Goal: Task Accomplishment & Management: Manage account settings

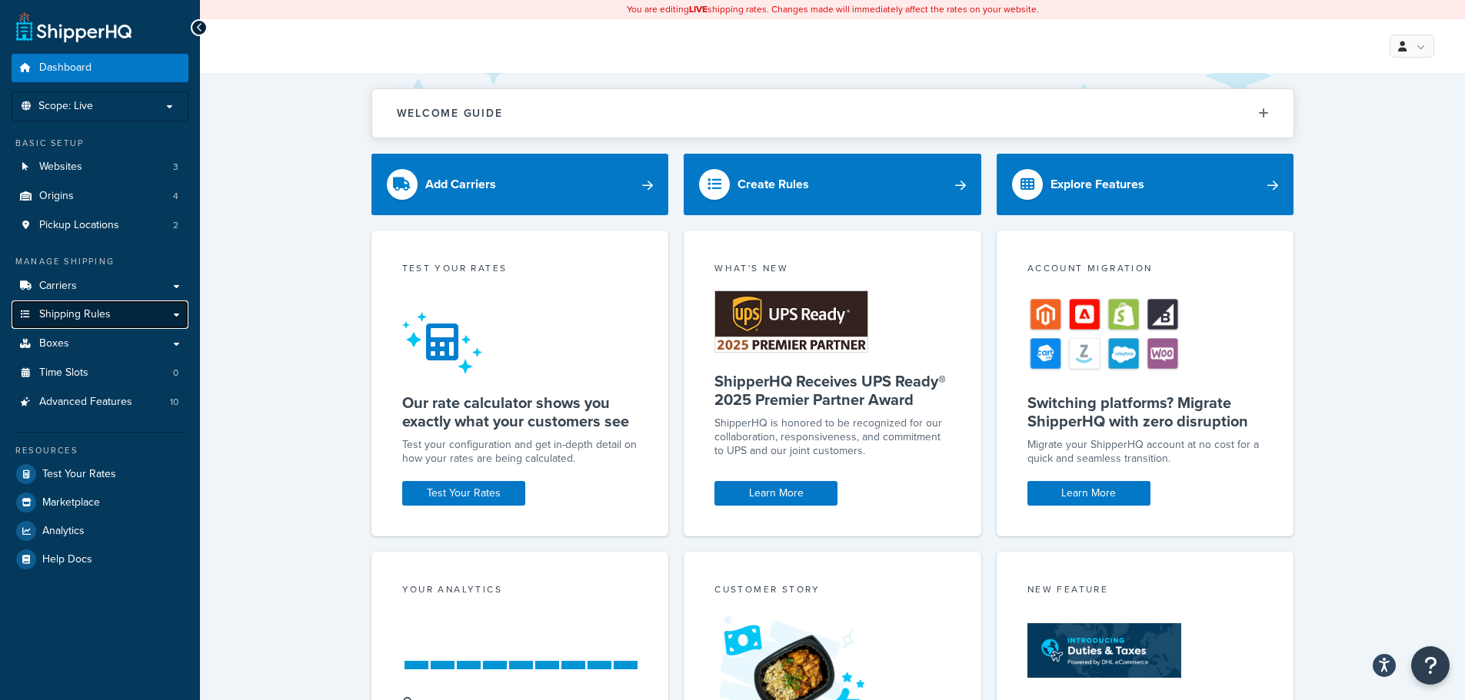
click at [124, 318] on link "Shipping Rules" at bounding box center [100, 315] width 177 height 28
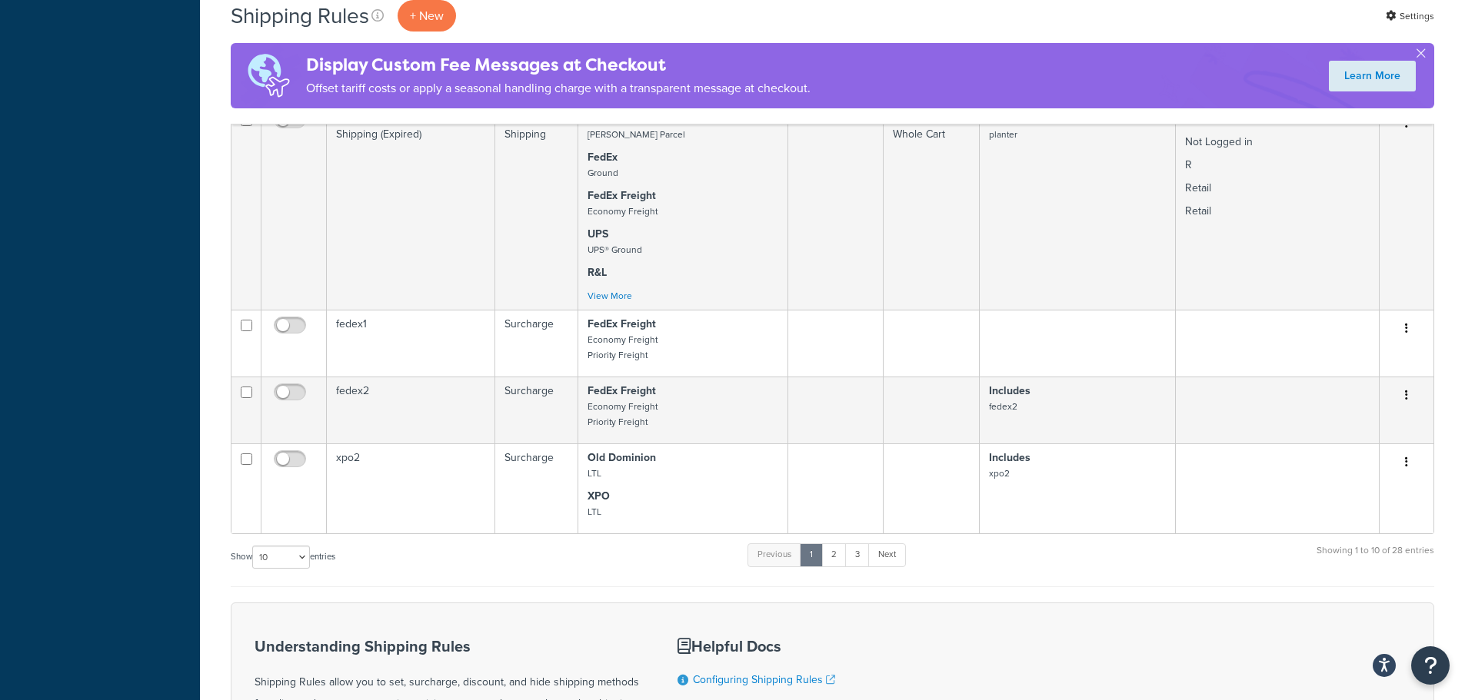
scroll to position [1230, 0]
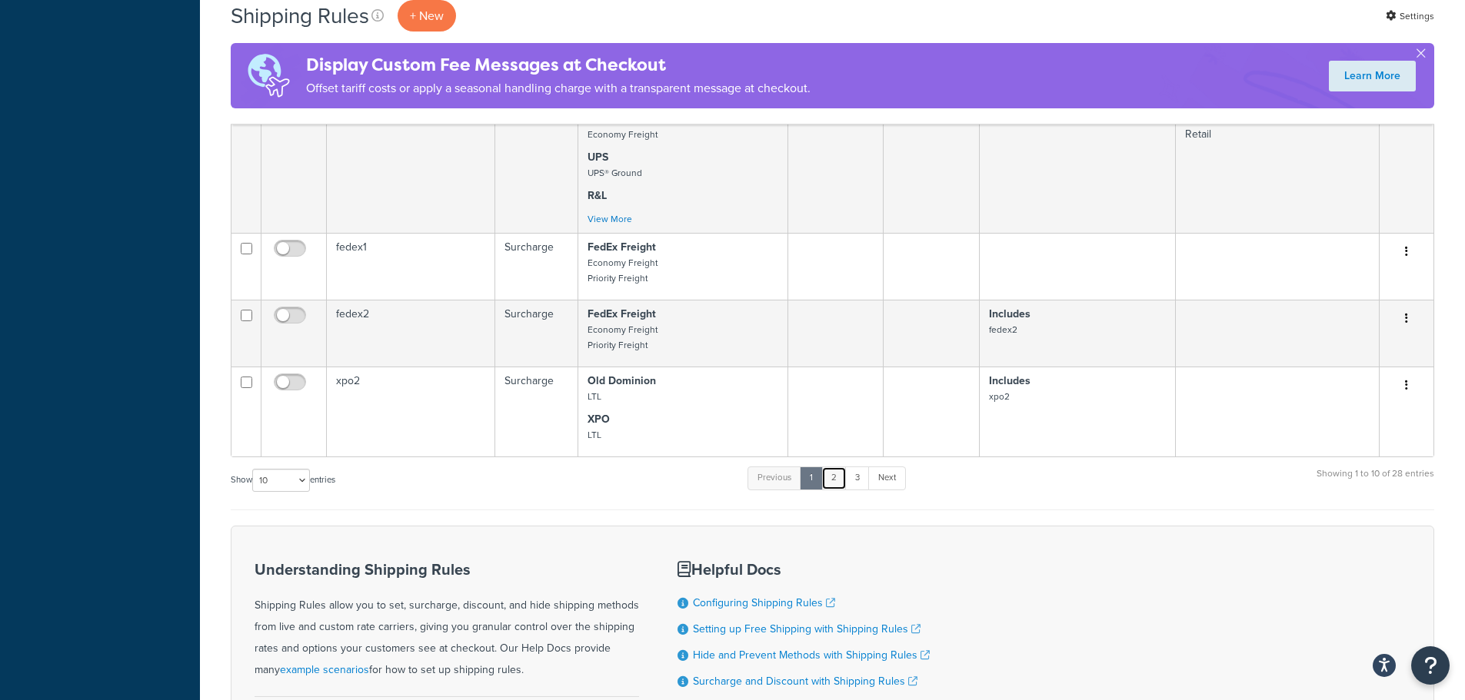
click at [845, 490] on link "2" at bounding box center [833, 478] width 25 height 23
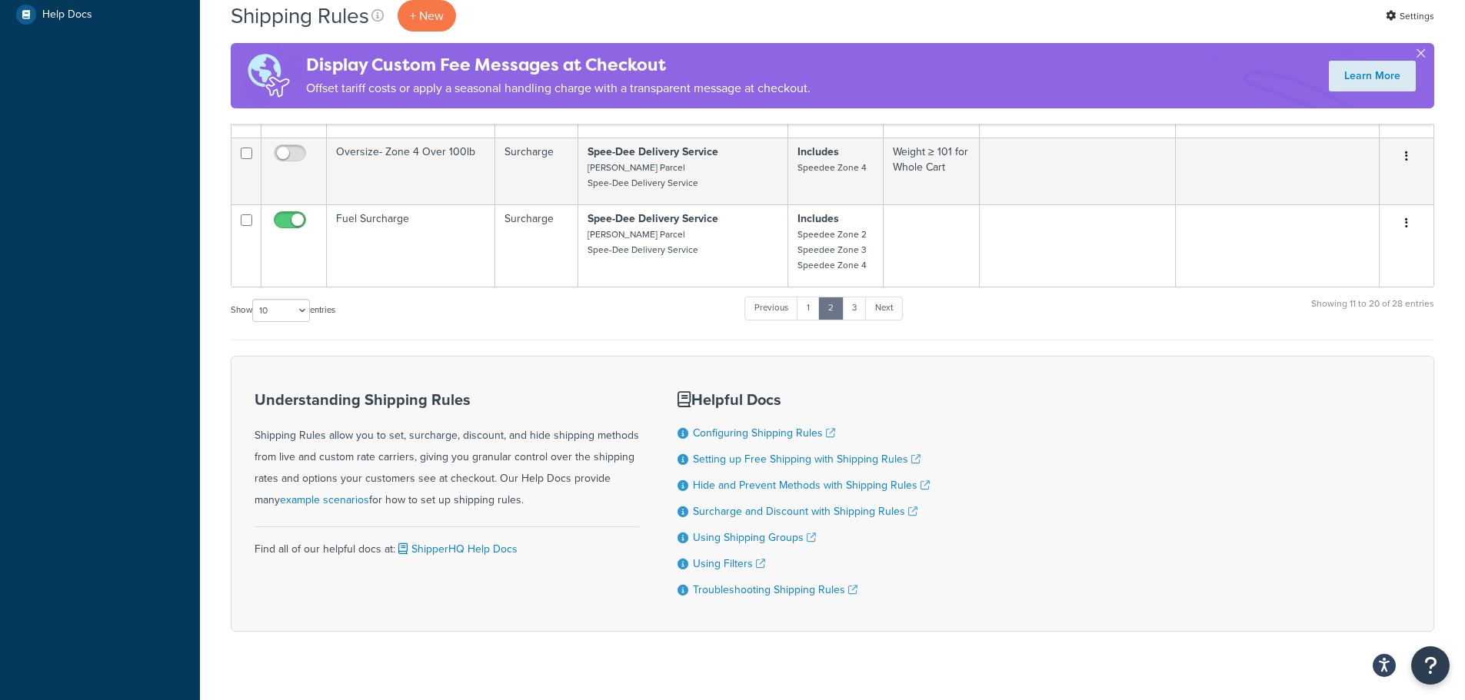
scroll to position [731, 0]
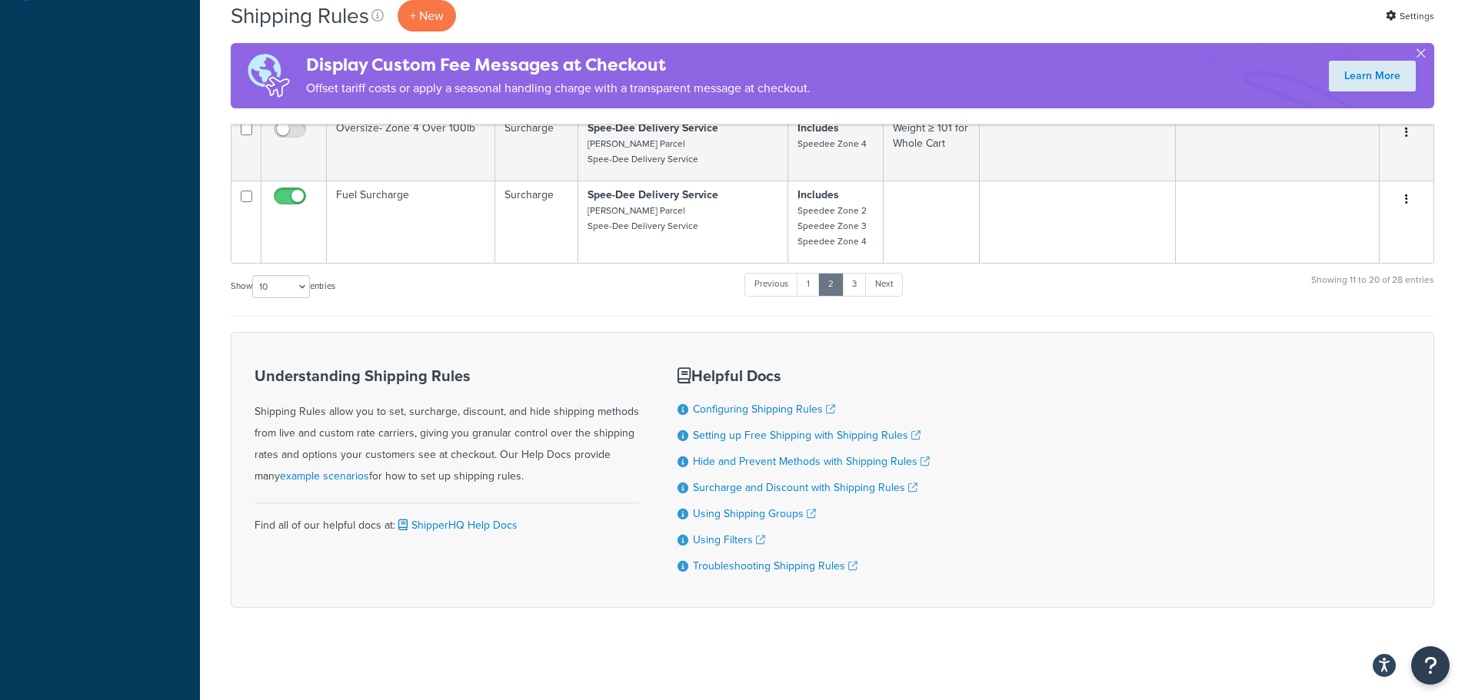
click at [857, 293] on ul "Previous 1 2 3 Next" at bounding box center [823, 288] width 158 height 30
click at [857, 289] on link "3" at bounding box center [854, 284] width 25 height 23
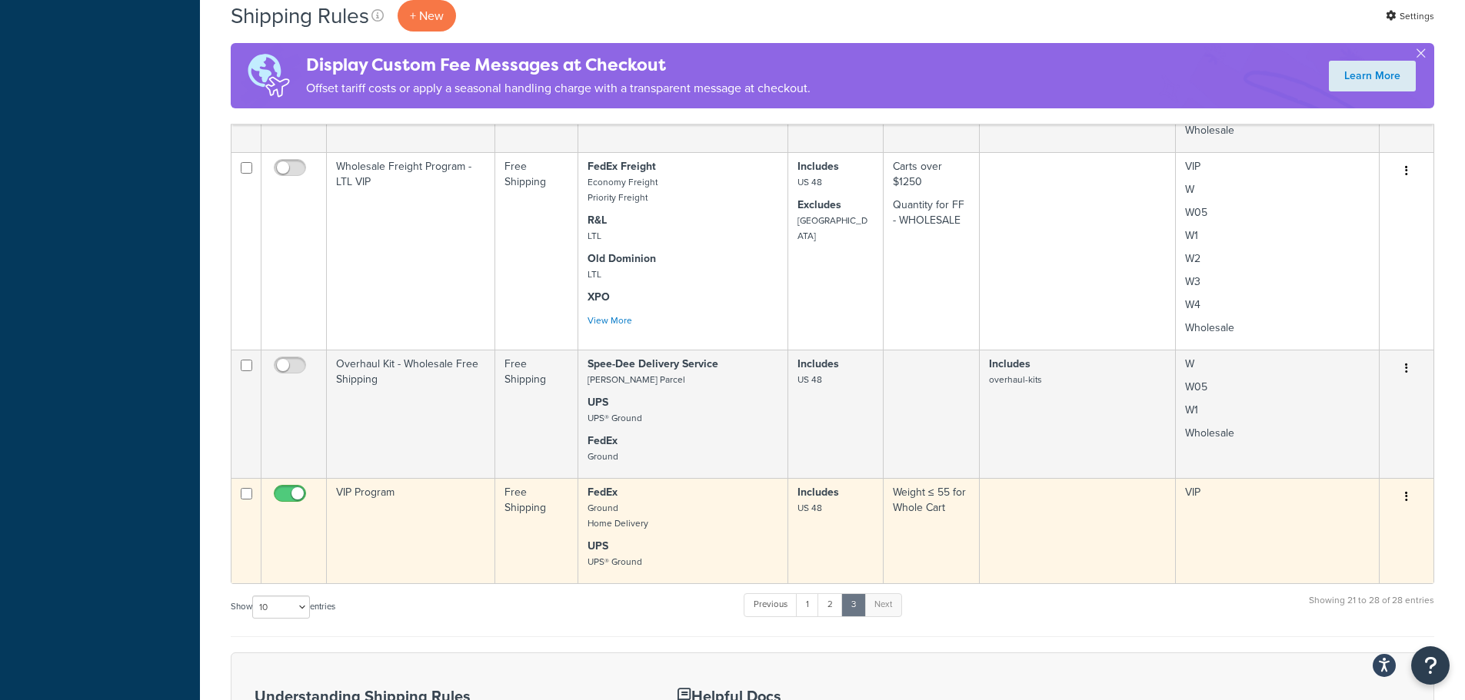
click at [404, 544] on td "VIP Program" at bounding box center [411, 530] width 168 height 105
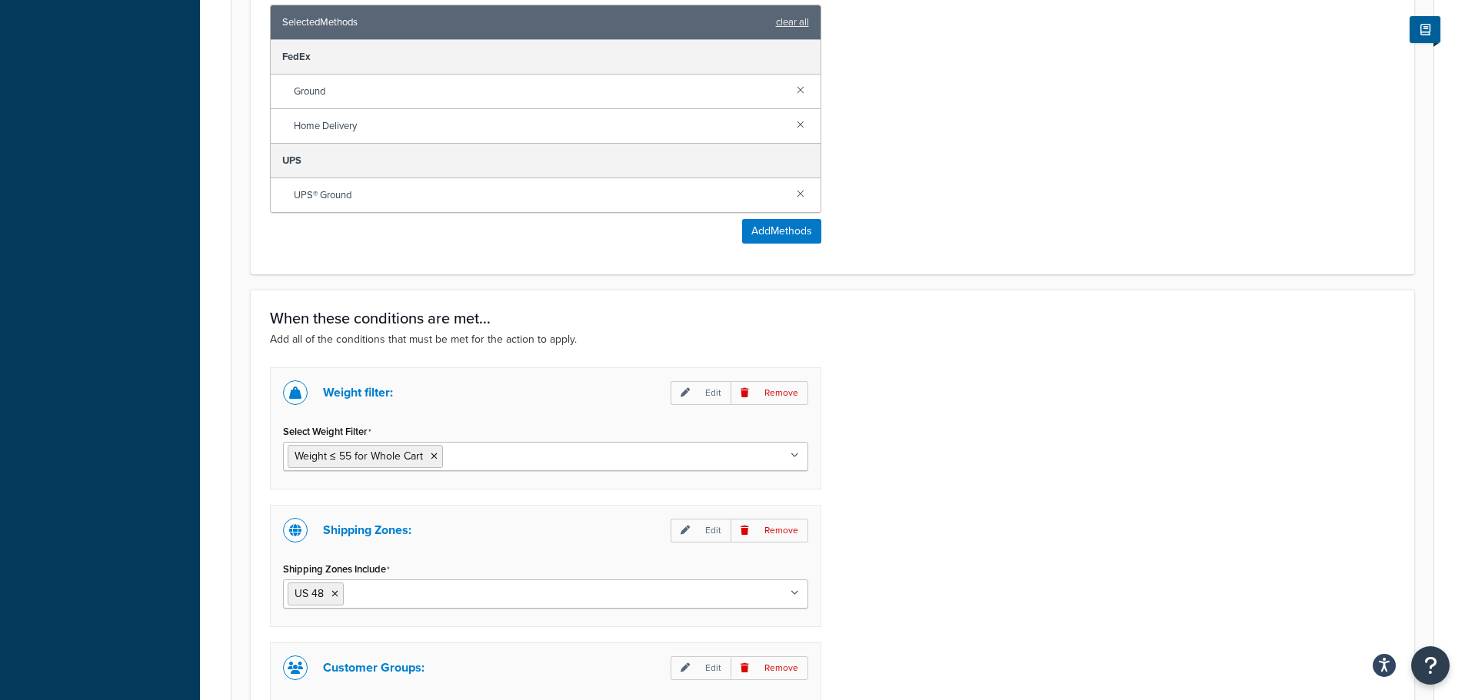
scroll to position [1076, 0]
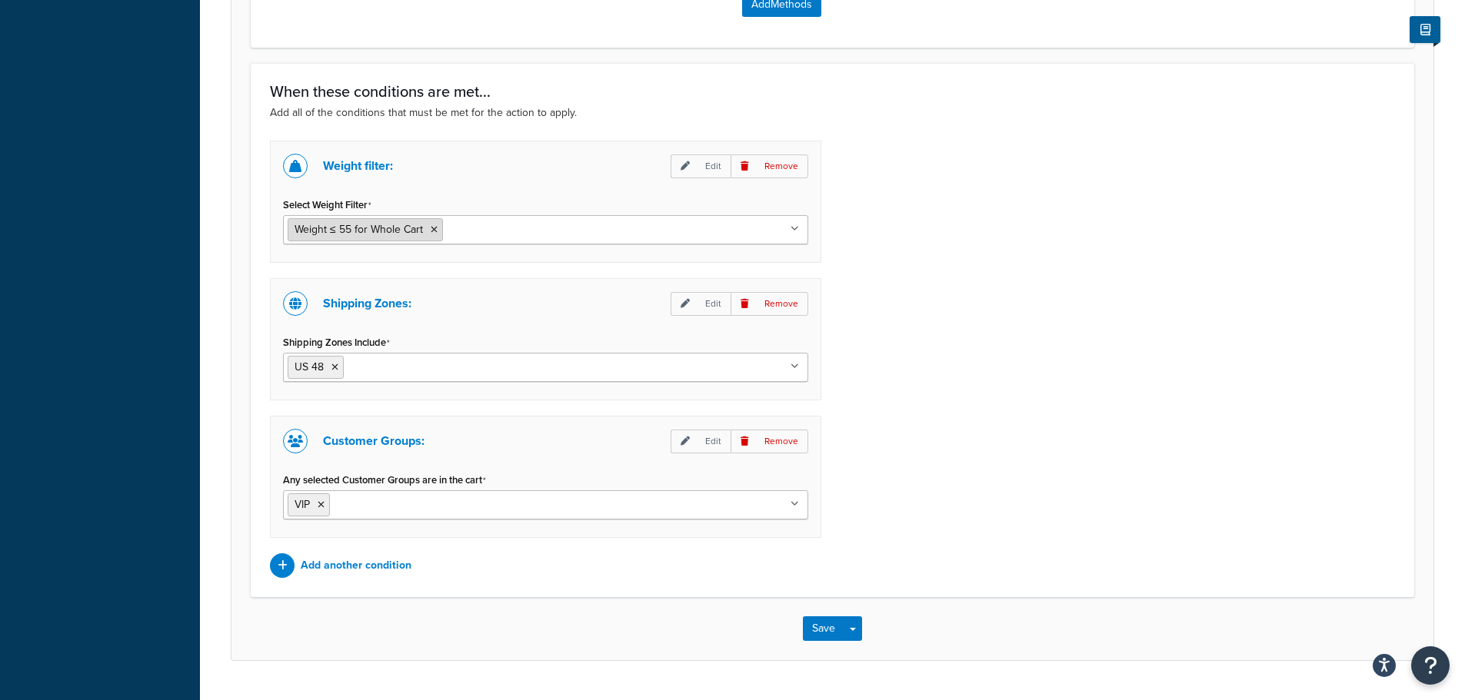
click at [374, 238] on span "Weight ≤ 55 for Whole Cart" at bounding box center [358, 229] width 128 height 16
click at [706, 169] on p "Edit" at bounding box center [700, 167] width 60 height 24
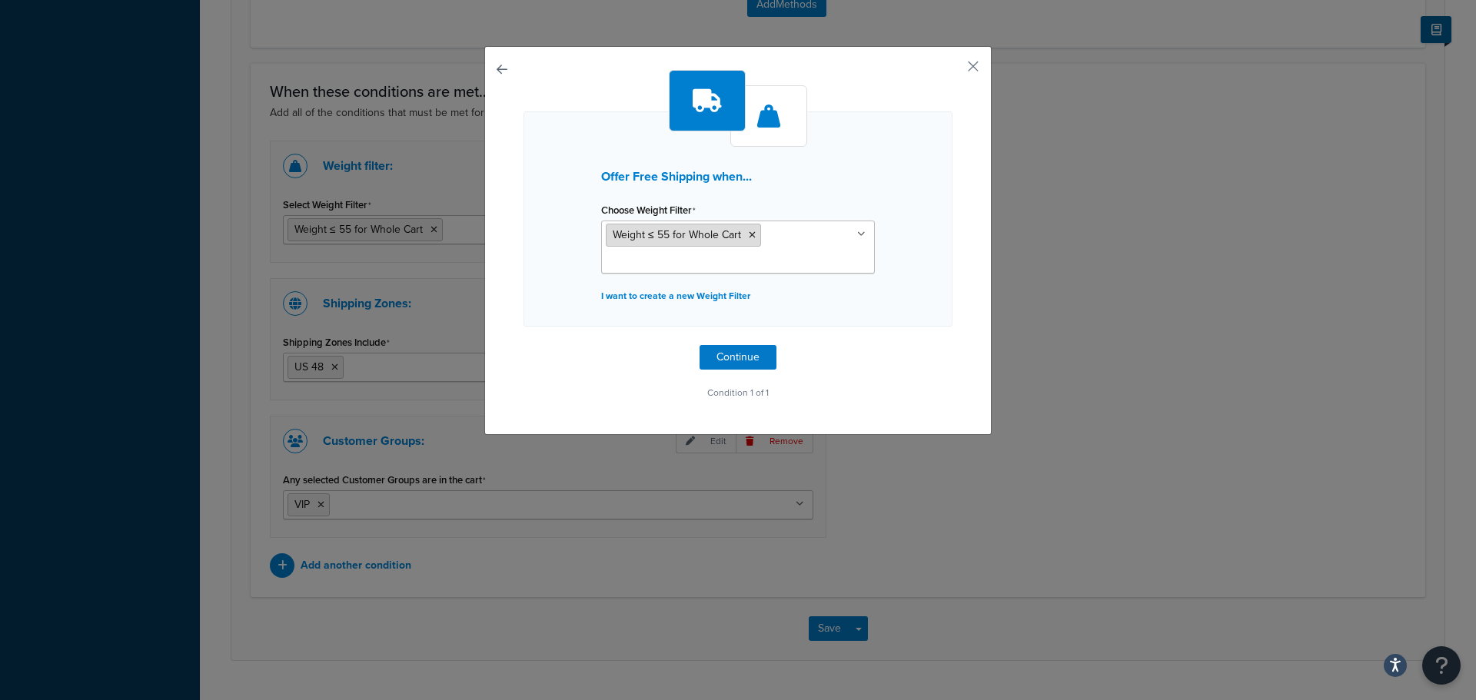
click at [708, 241] on span "Weight ≤ 55 for Whole Cart" at bounding box center [677, 235] width 128 height 16
click at [626, 299] on p "I want to create a new Weight Filter" at bounding box center [738, 296] width 274 height 22
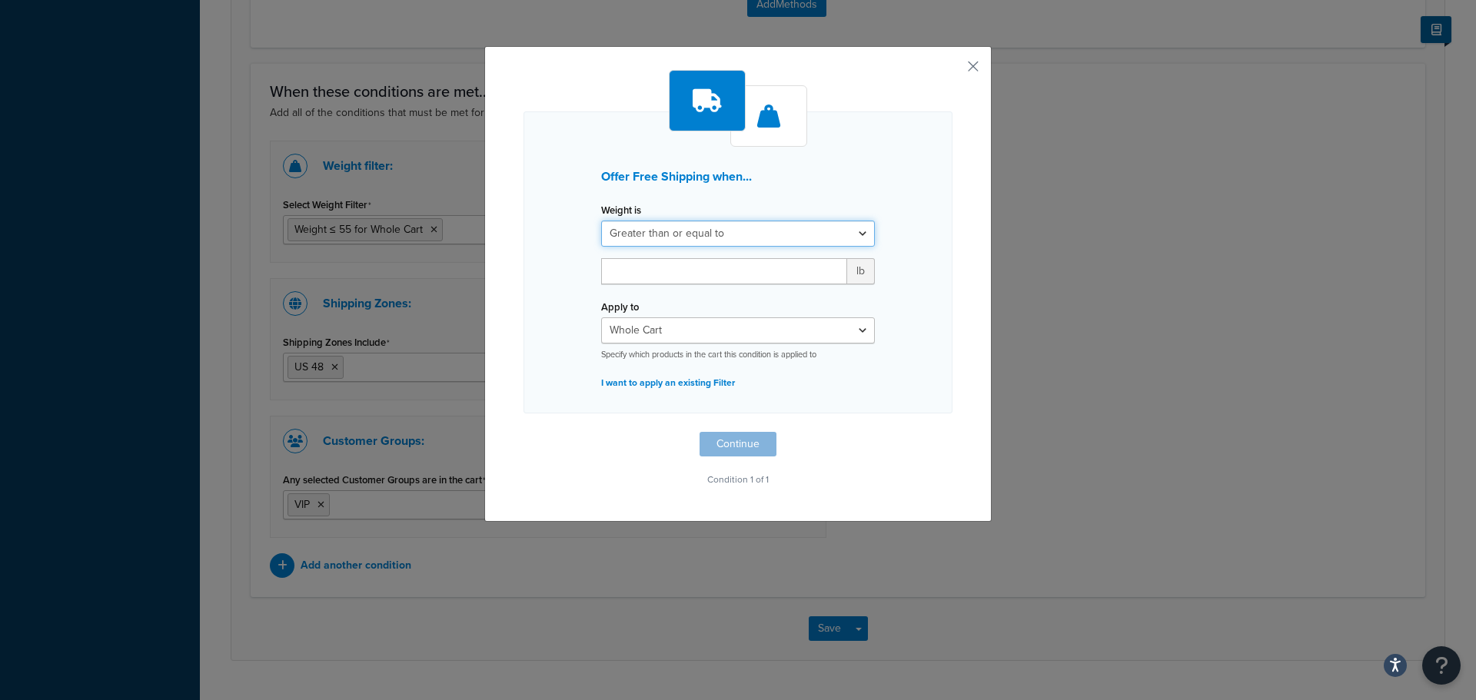
click at [664, 233] on select "Greater than or equal to Between or equal to Less than or equal to" at bounding box center [738, 234] width 274 height 26
select select "UNDER"
click at [601, 221] on select "Greater than or equal to Between or equal to Less than or equal to" at bounding box center [738, 234] width 274 height 26
click at [649, 276] on input "number" at bounding box center [724, 271] width 246 height 26
type input "50"
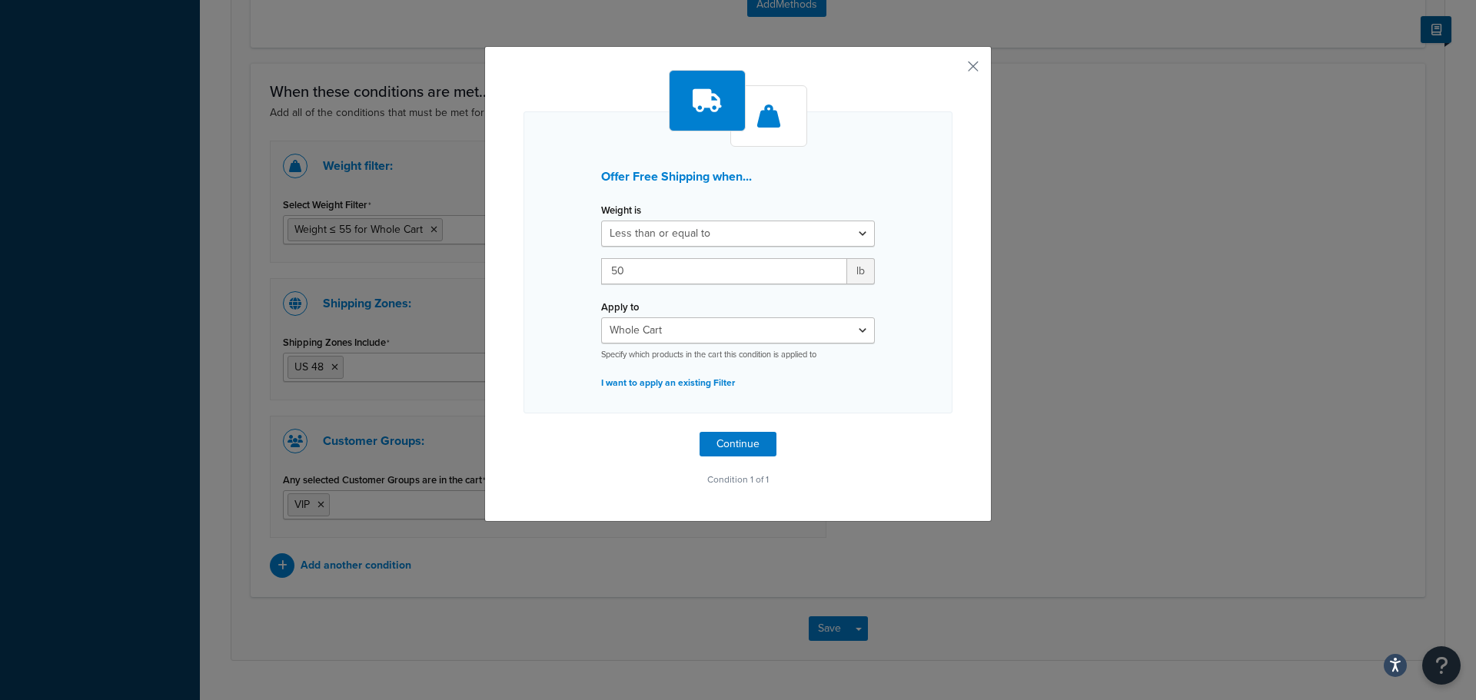
click at [564, 318] on div "Offer Free Shipping when... Weight is Greater than or equal to Between or equal…" at bounding box center [738, 262] width 429 height 302
click at [751, 444] on button "Continue" at bounding box center [738, 444] width 77 height 25
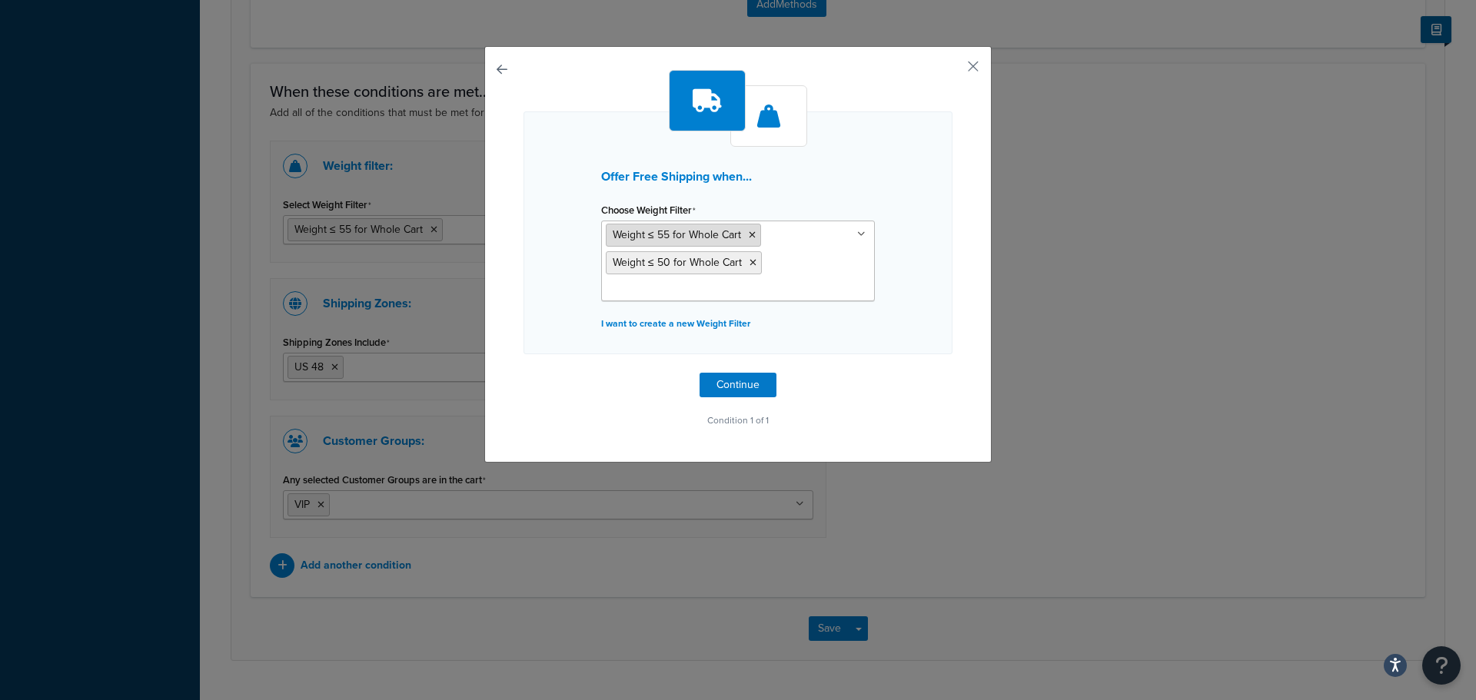
click at [749, 237] on icon at bounding box center [752, 235] width 7 height 9
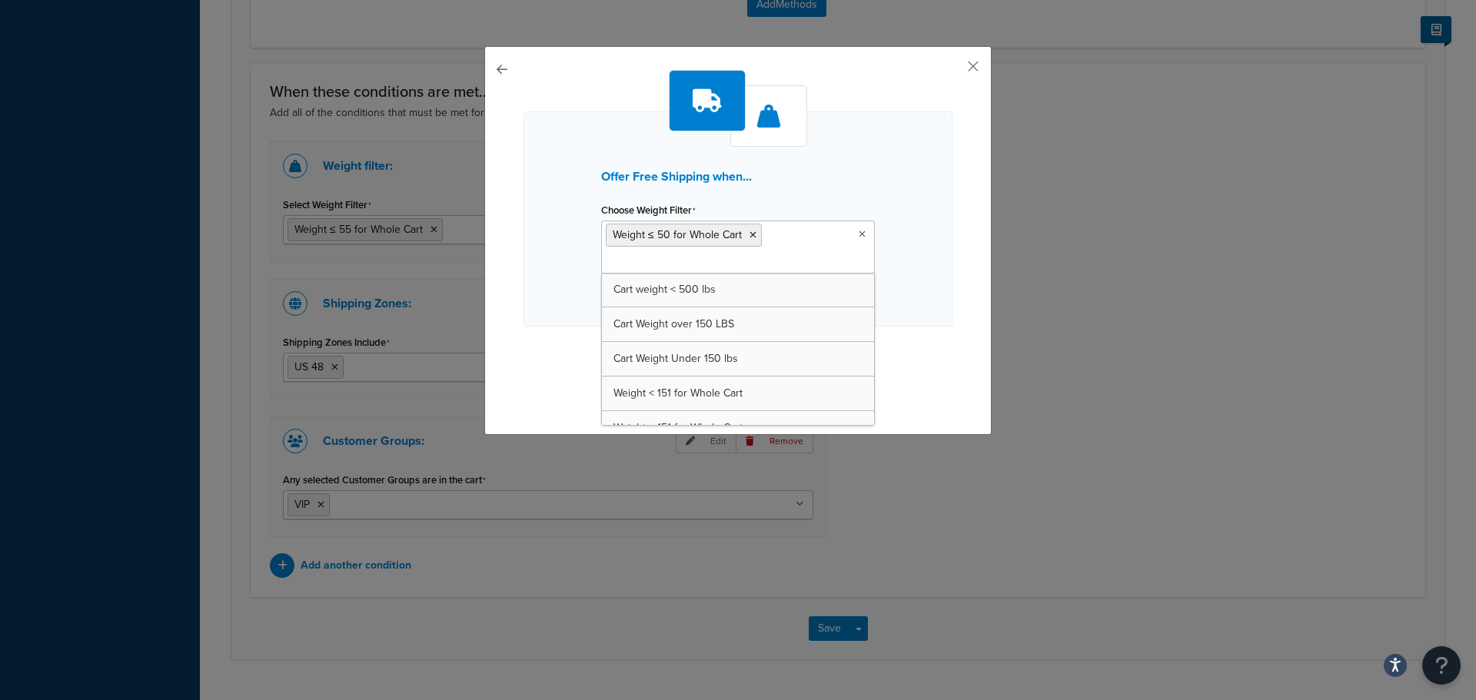
click at [944, 179] on div "Offer Free Shipping when... Choose Weight Filter Weight ≤ 50 for Whole Cart Car…" at bounding box center [738, 218] width 429 height 215
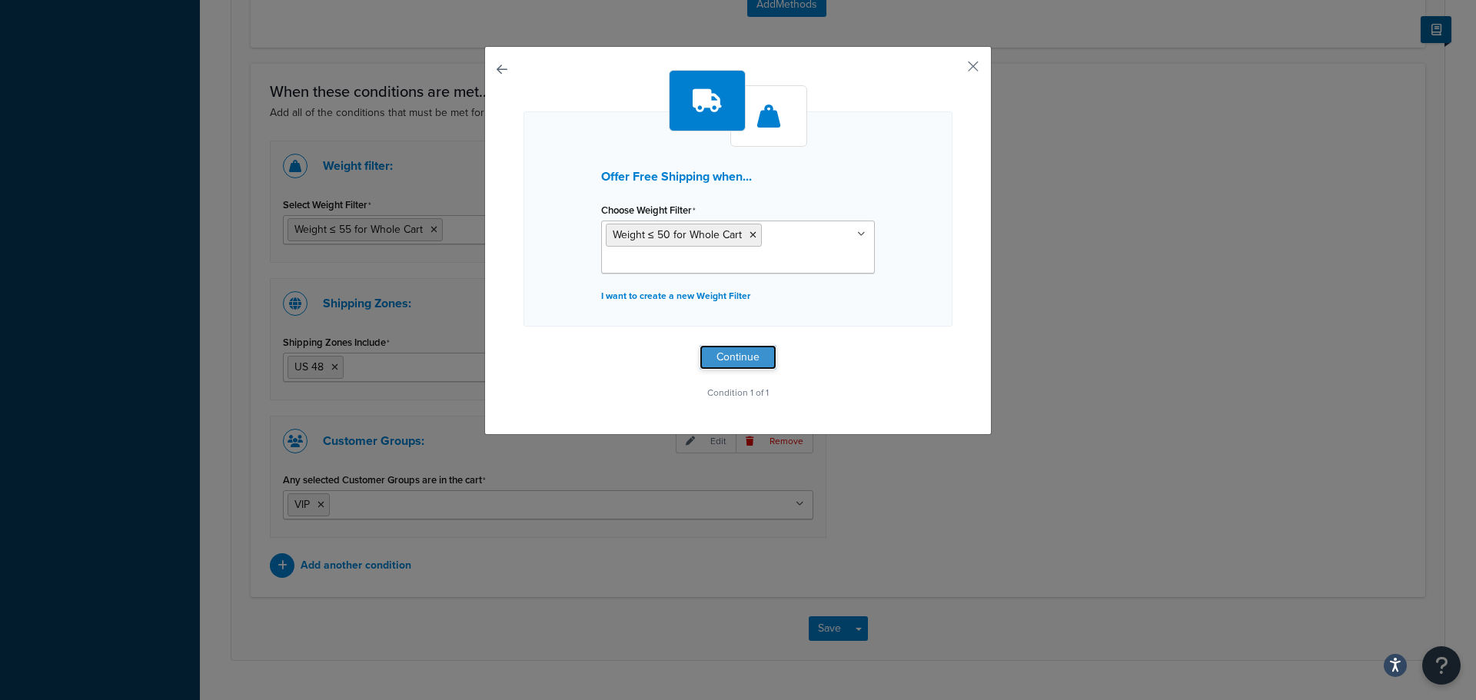
click at [759, 351] on button "Continue" at bounding box center [738, 357] width 77 height 25
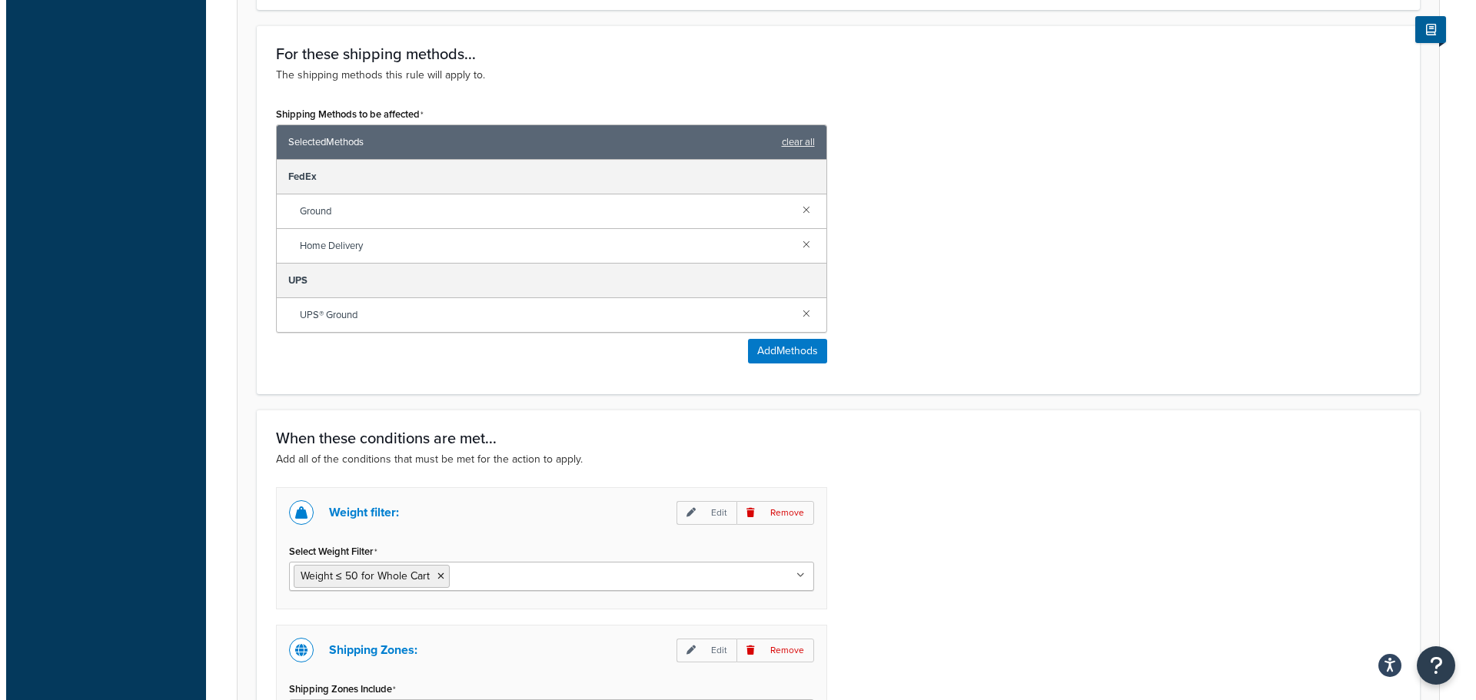
scroll to position [692, 0]
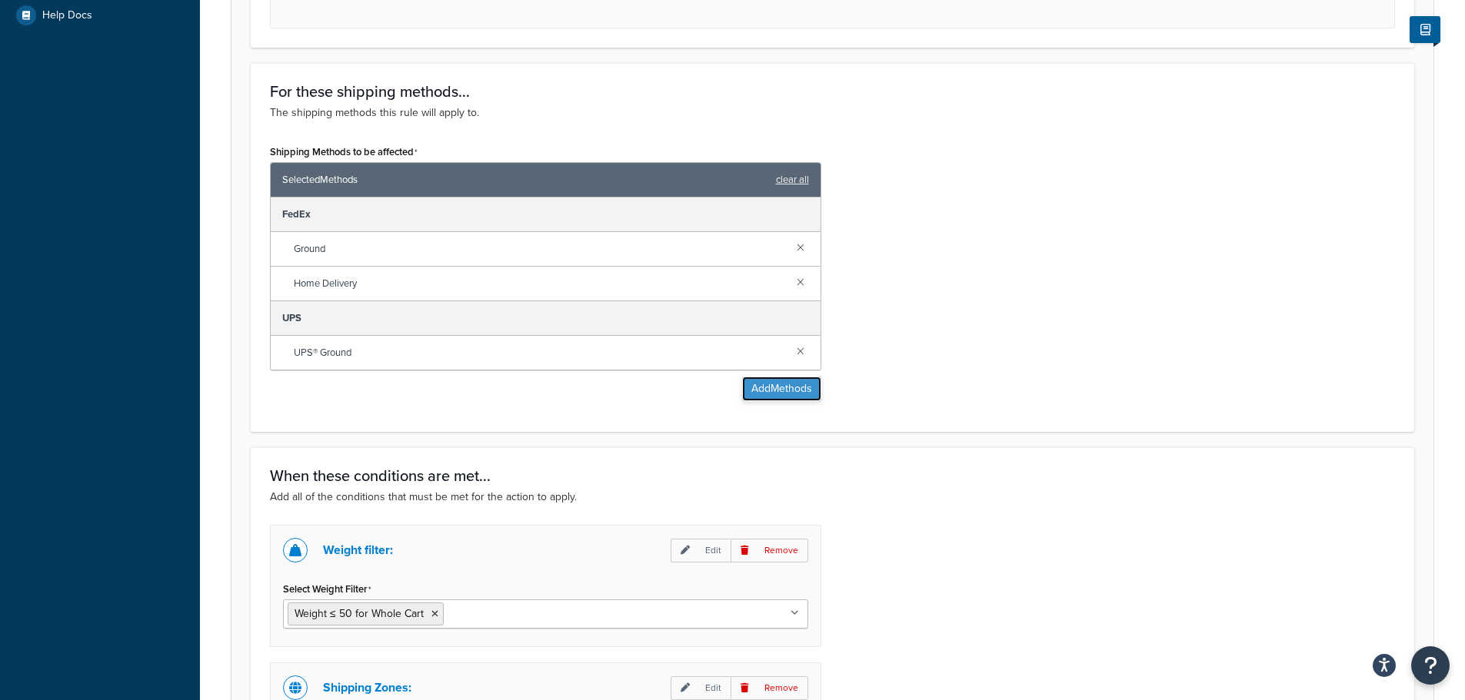
click at [780, 388] on button "Add Methods" at bounding box center [781, 389] width 79 height 25
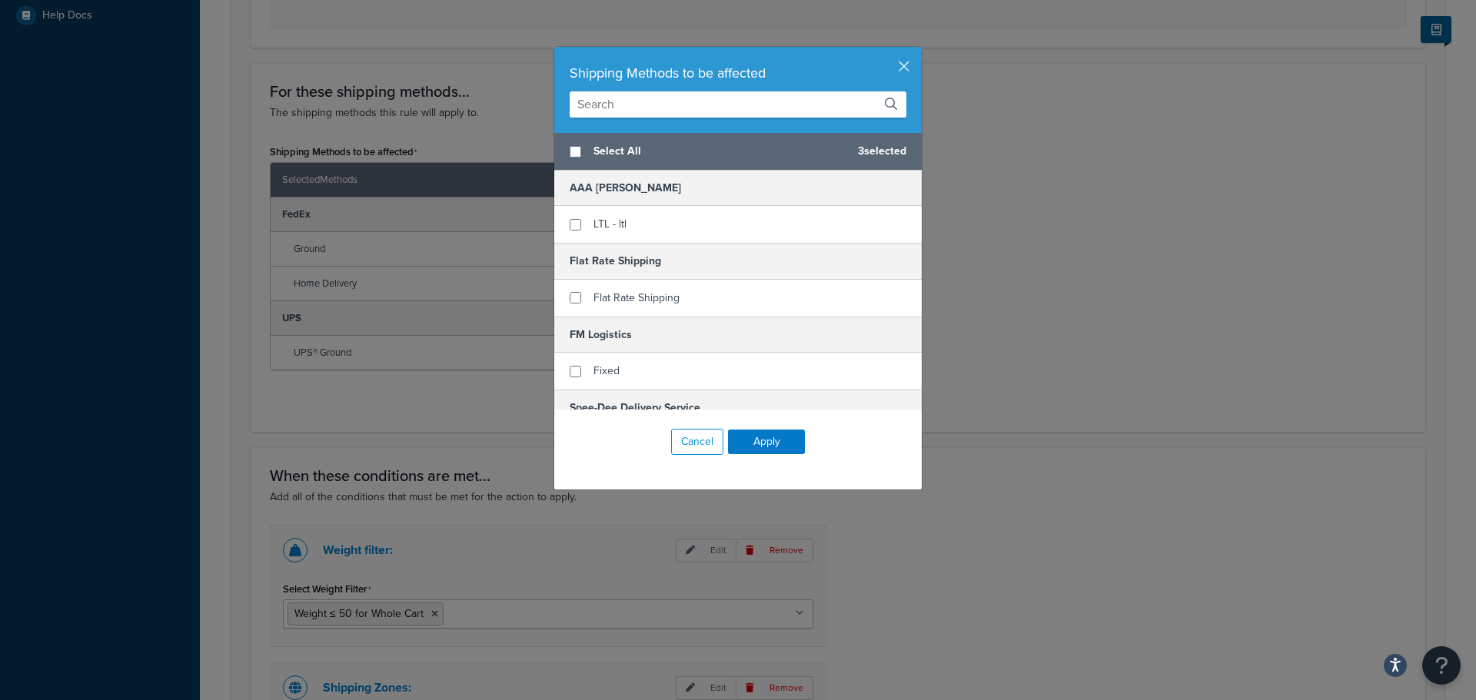
click at [1095, 148] on div "Shipping Methods to be affected Select All 3 selected AAA Cooper LTL - ltl Flat…" at bounding box center [738, 350] width 1476 height 700
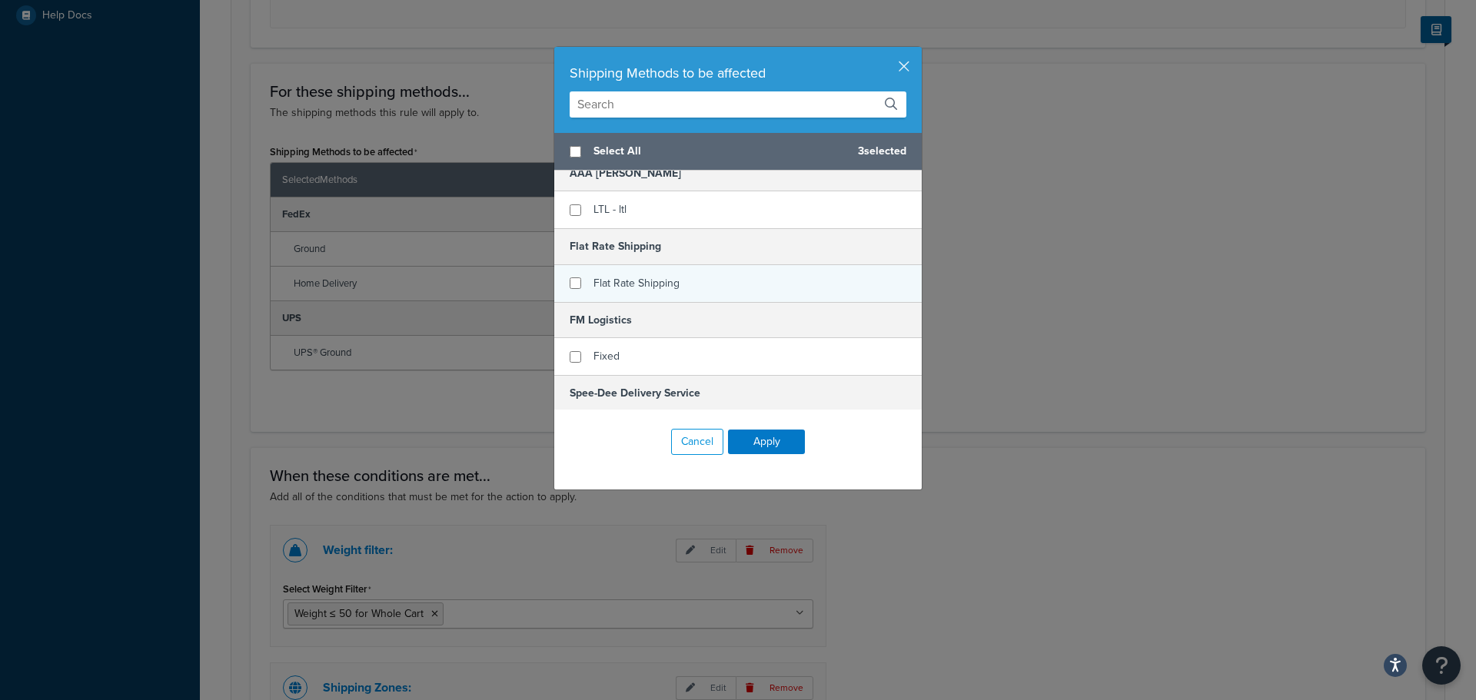
scroll to position [0, 0]
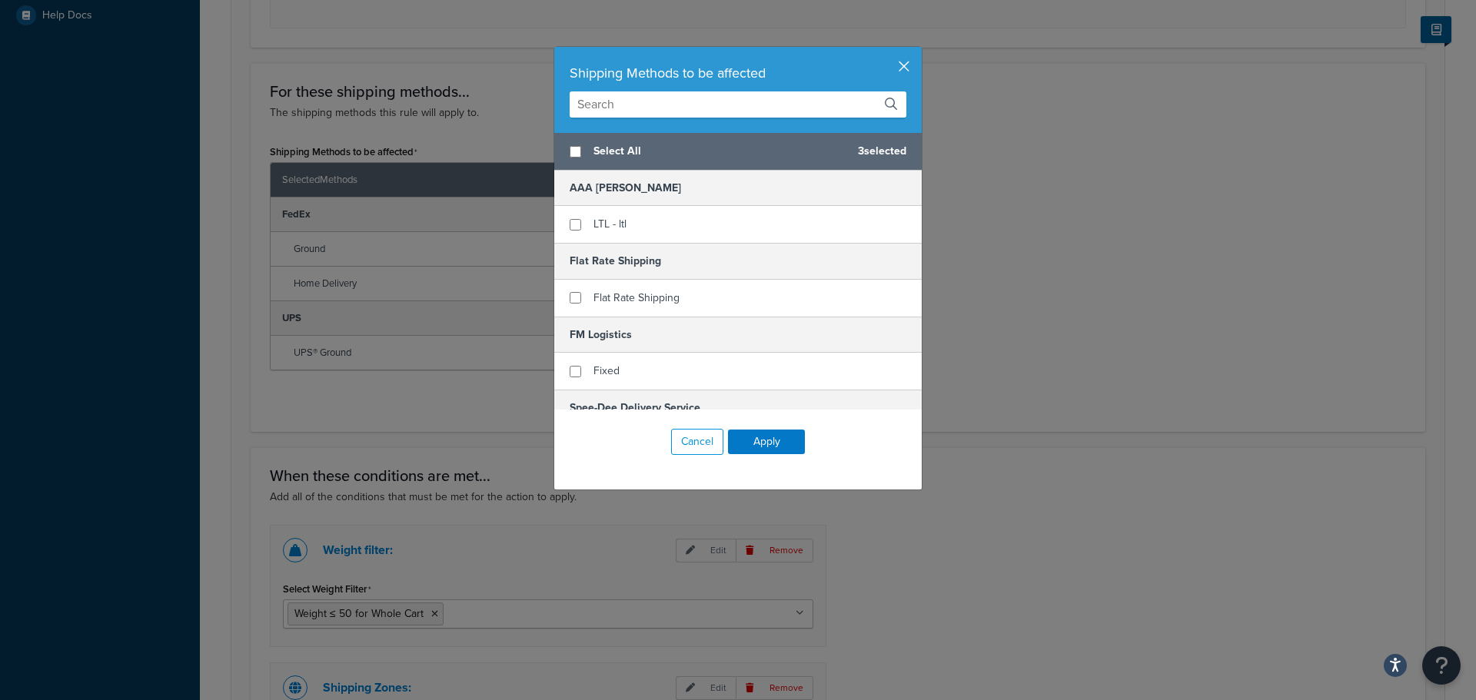
click at [918, 51] on button "button" at bounding box center [920, 49] width 4 height 4
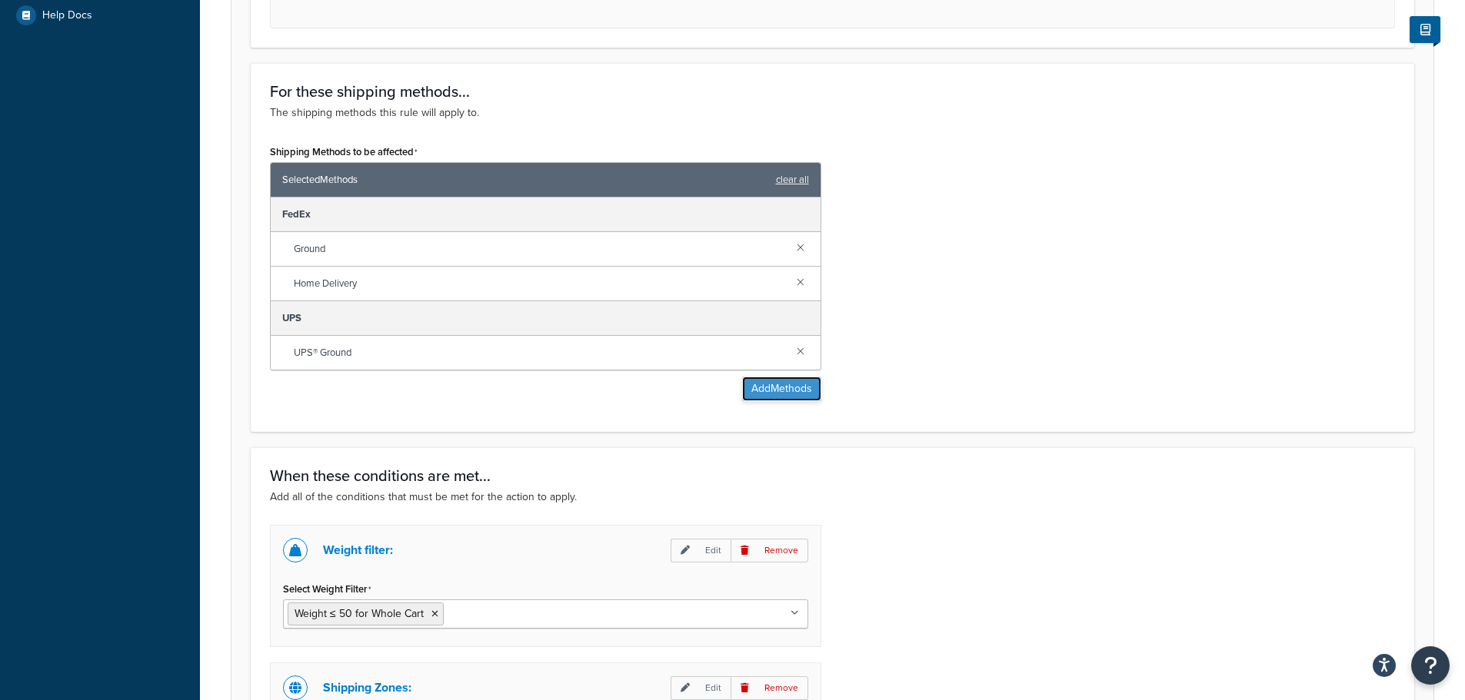
click at [800, 397] on button "Add Methods" at bounding box center [781, 389] width 79 height 25
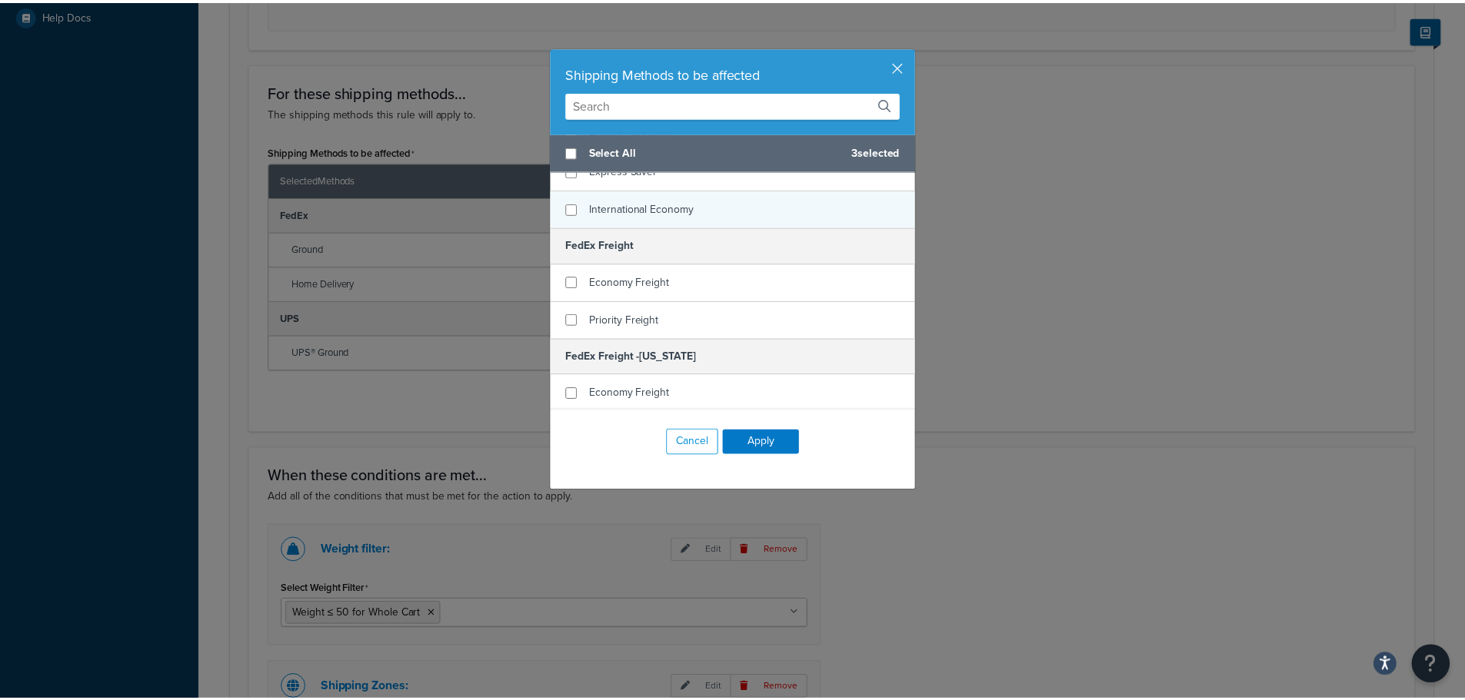
scroll to position [605, 0]
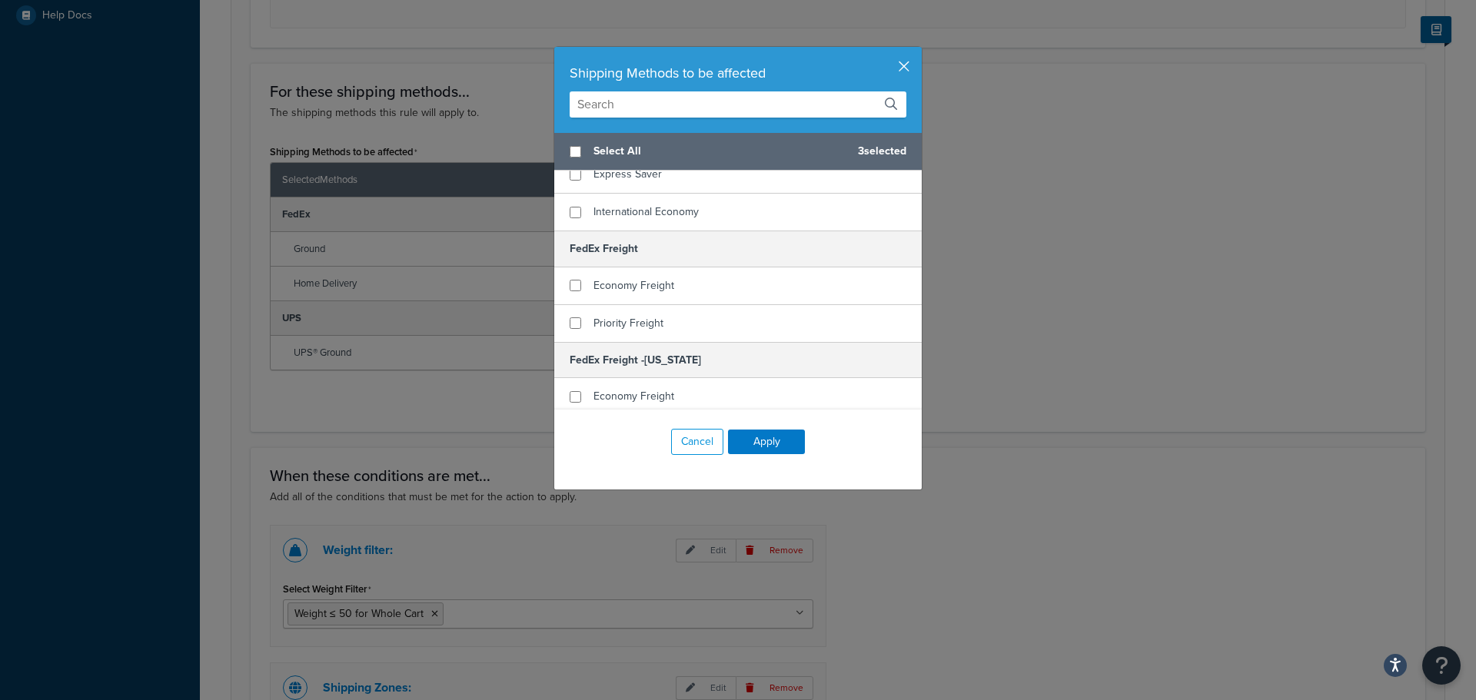
click at [918, 51] on button "button" at bounding box center [920, 49] width 4 height 4
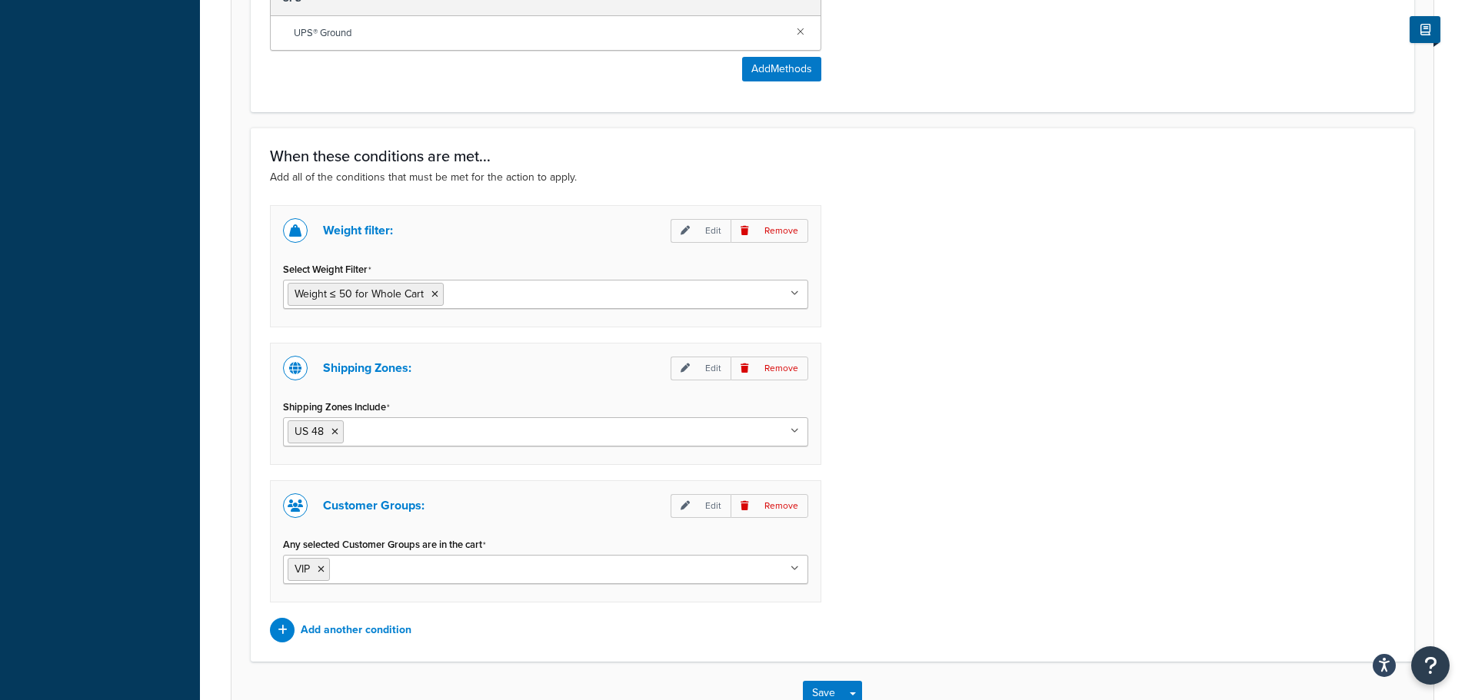
scroll to position [1117, 0]
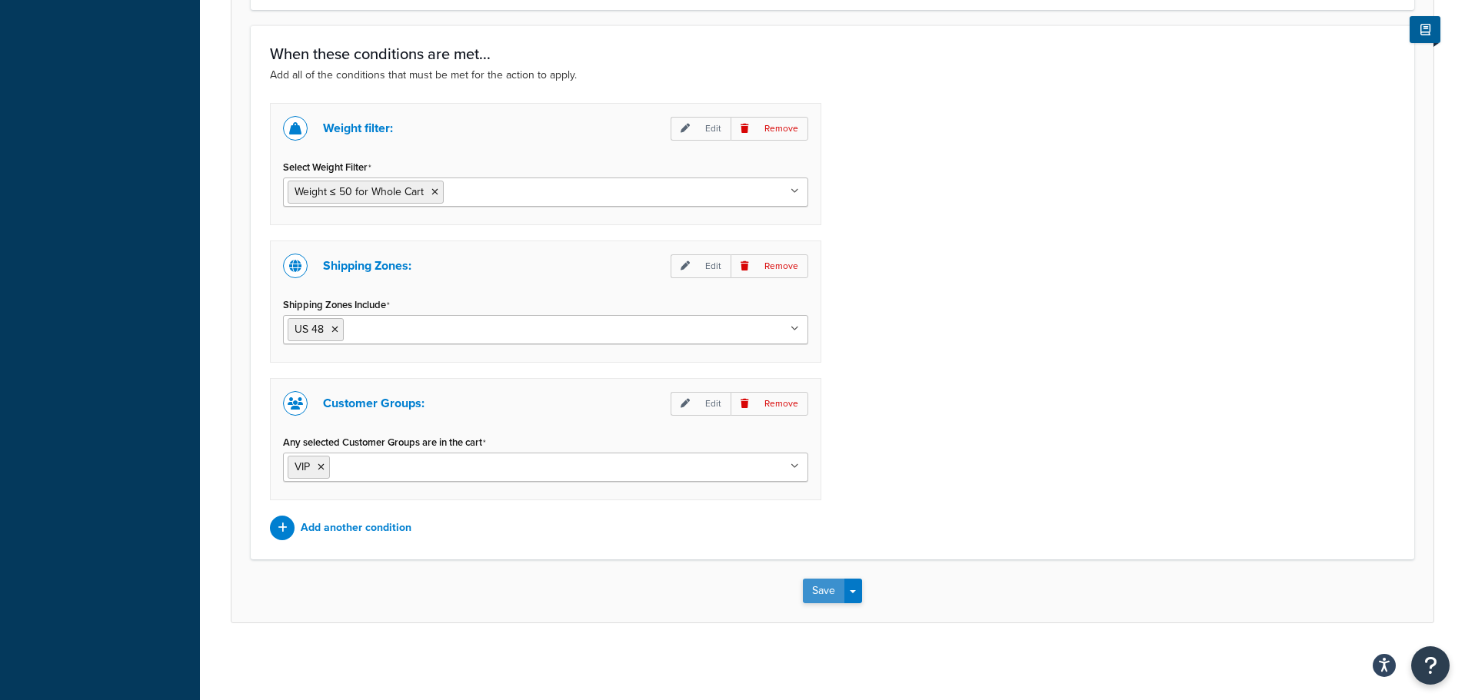
click at [817, 581] on button "Save" at bounding box center [824, 591] width 42 height 25
